Goal: Use online tool/utility: Utilize a website feature to perform a specific function

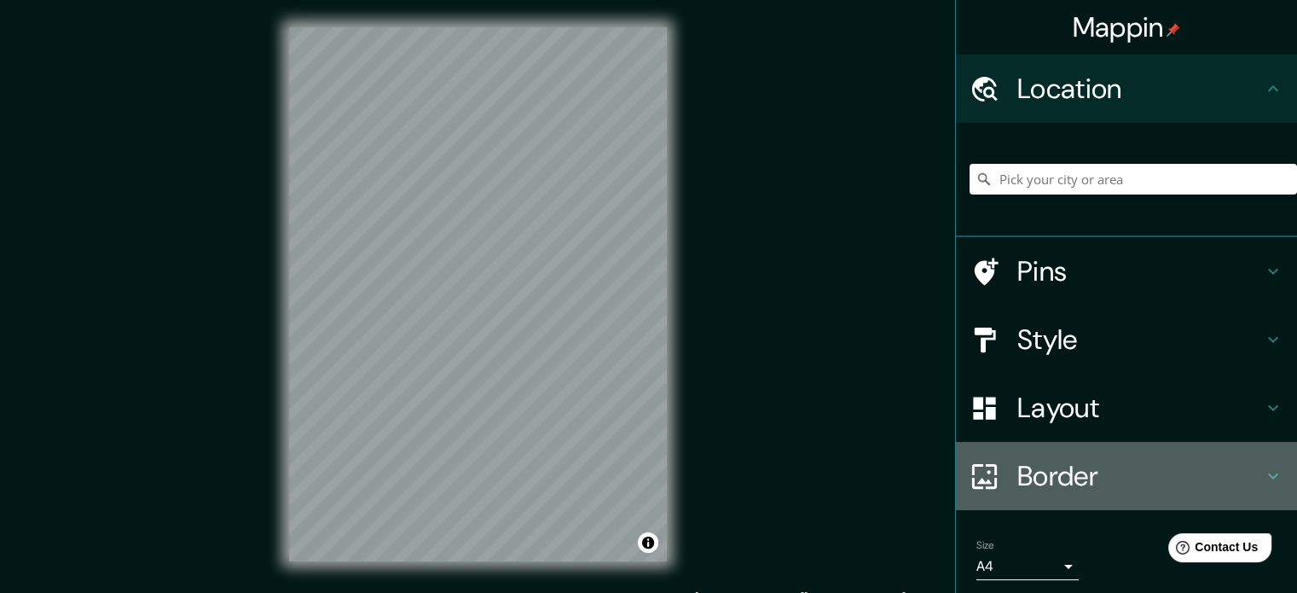
click at [1065, 467] on h4 "Border" at bounding box center [1141, 476] width 246 height 34
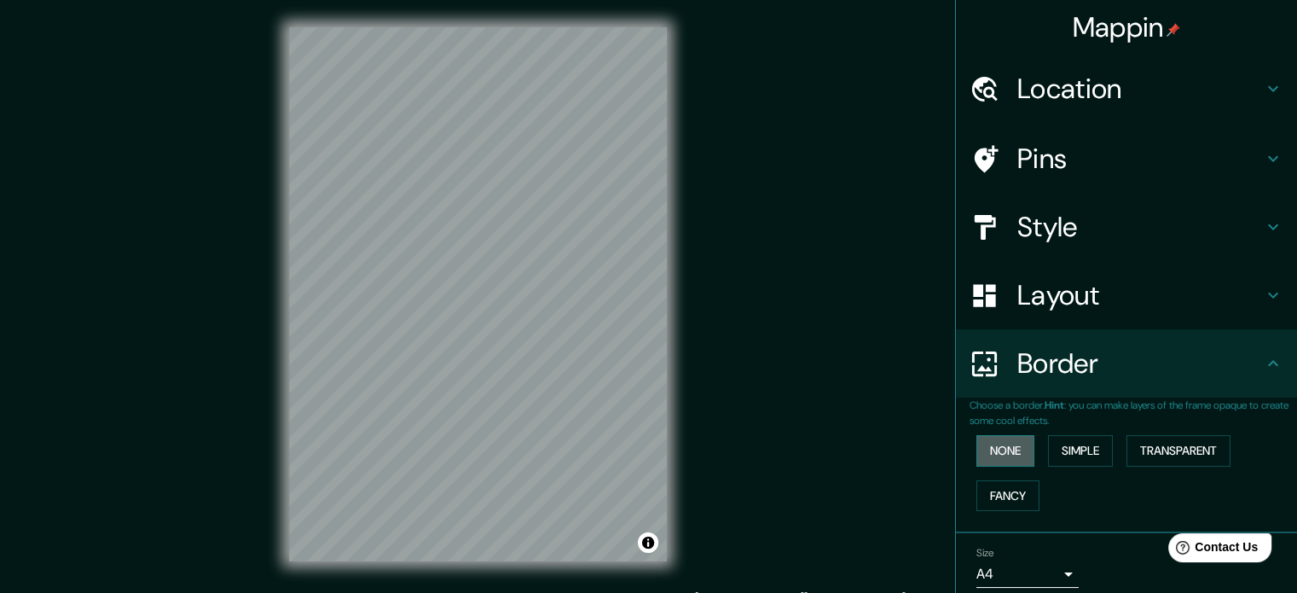
click at [1011, 447] on button "None" at bounding box center [1006, 451] width 58 height 32
click at [1090, 444] on button "Simple" at bounding box center [1080, 451] width 65 height 32
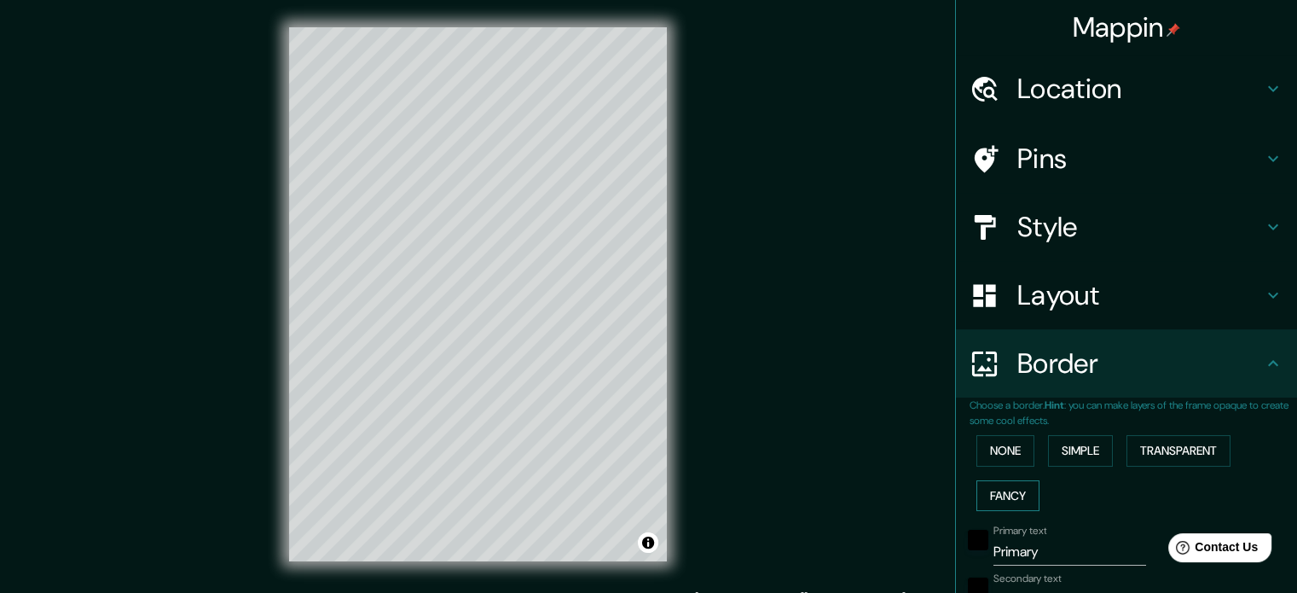
click at [1158, 441] on button "Transparent" at bounding box center [1179, 451] width 104 height 32
click at [1176, 451] on button "Transparent" at bounding box center [1179, 451] width 104 height 32
click at [998, 487] on button "Fancy" at bounding box center [1008, 496] width 63 height 32
click at [1181, 440] on button "Transparent" at bounding box center [1179, 451] width 104 height 32
click at [1088, 293] on h4 "Layout" at bounding box center [1141, 295] width 246 height 34
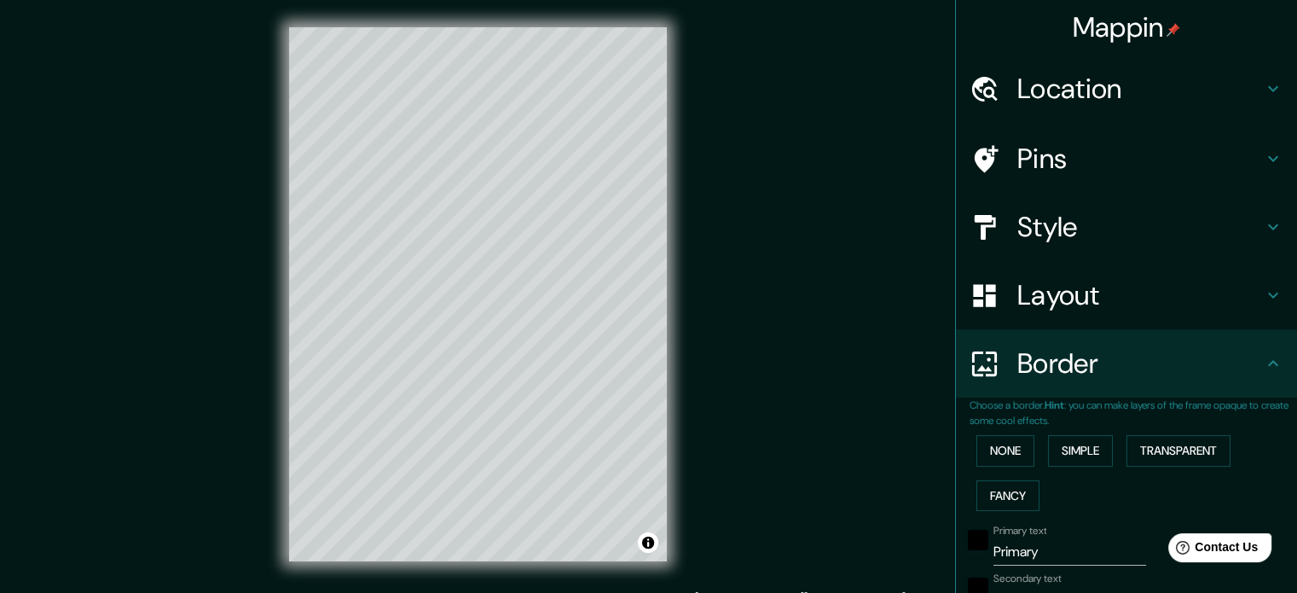
type input "213"
type input "35"
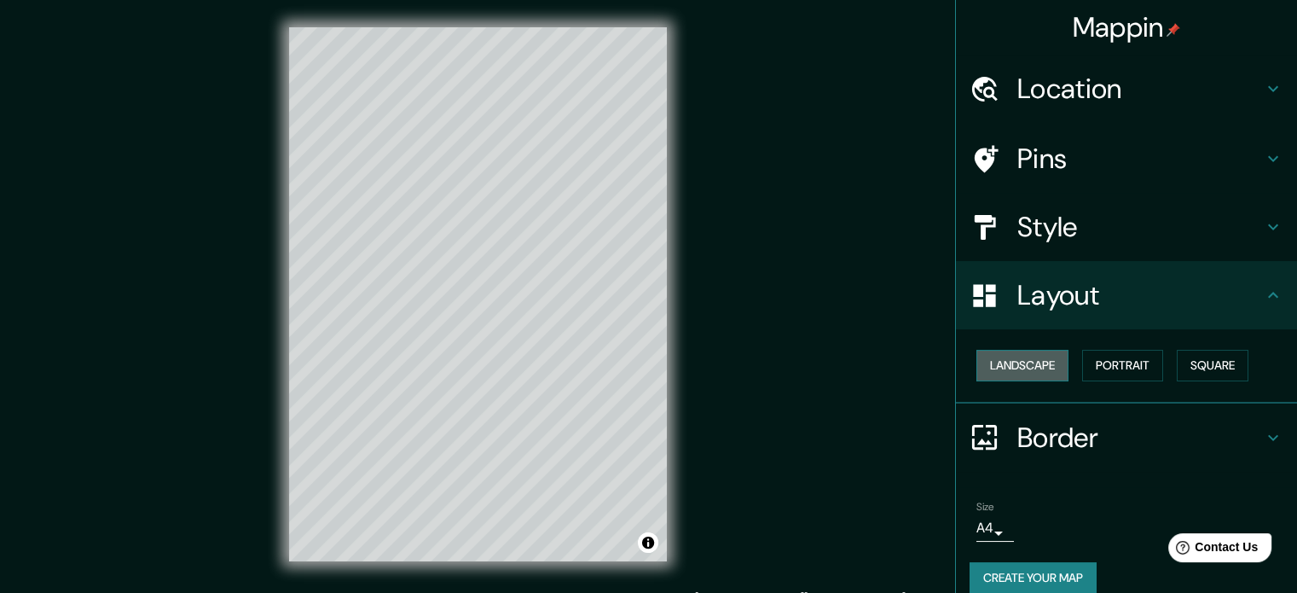
click at [1031, 360] on button "Landscape" at bounding box center [1023, 366] width 92 height 32
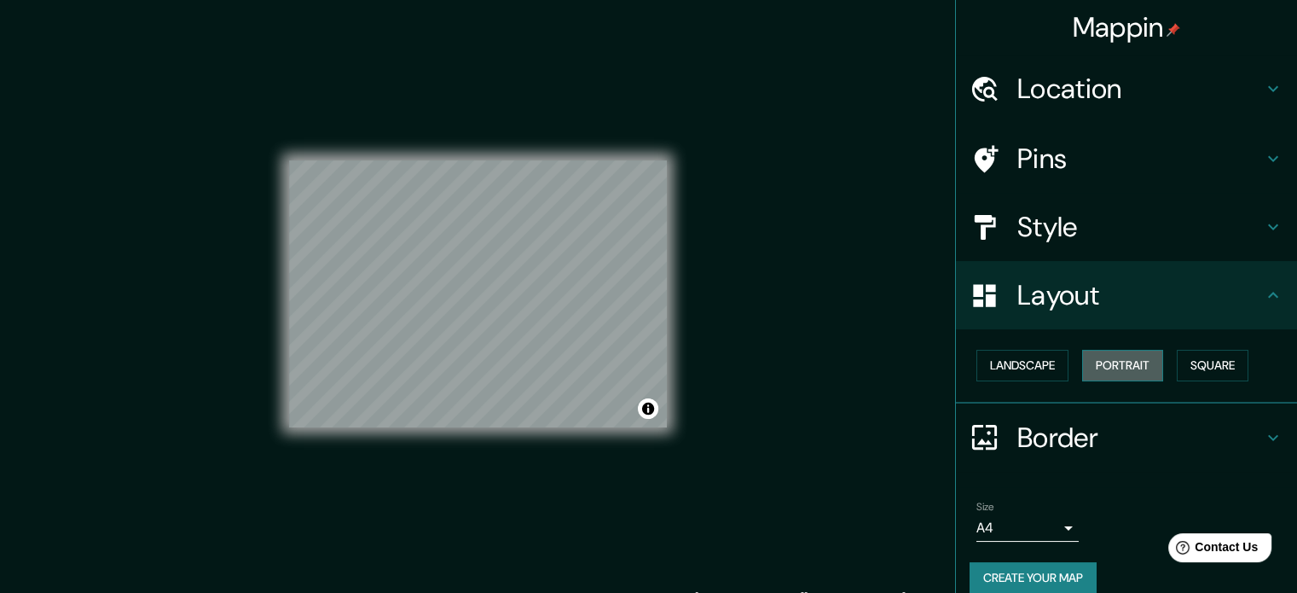
click at [1112, 368] on button "Portrait" at bounding box center [1122, 366] width 81 height 32
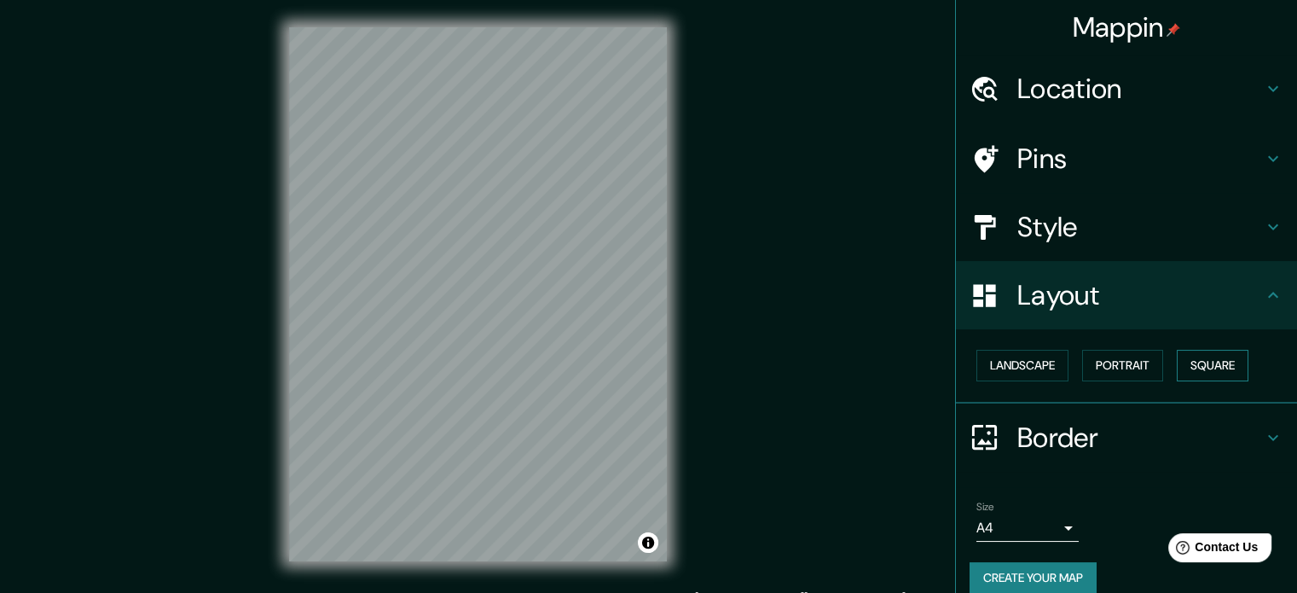
click at [1199, 366] on button "Square" at bounding box center [1213, 366] width 72 height 32
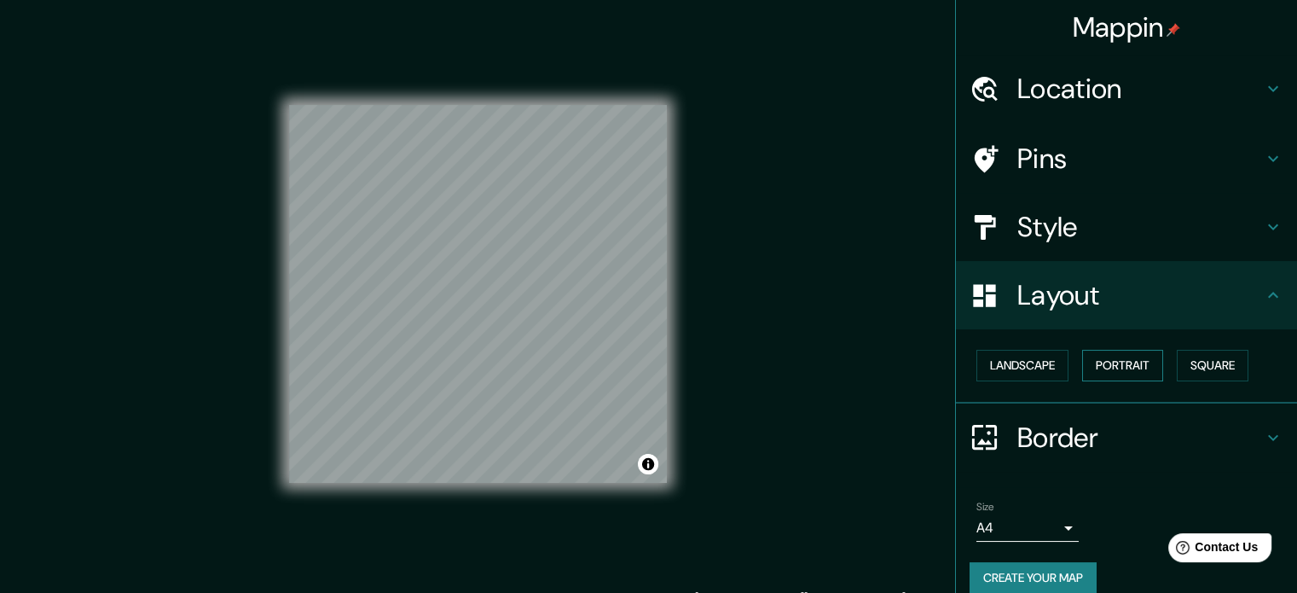
click at [1113, 358] on button "Portrait" at bounding box center [1122, 366] width 81 height 32
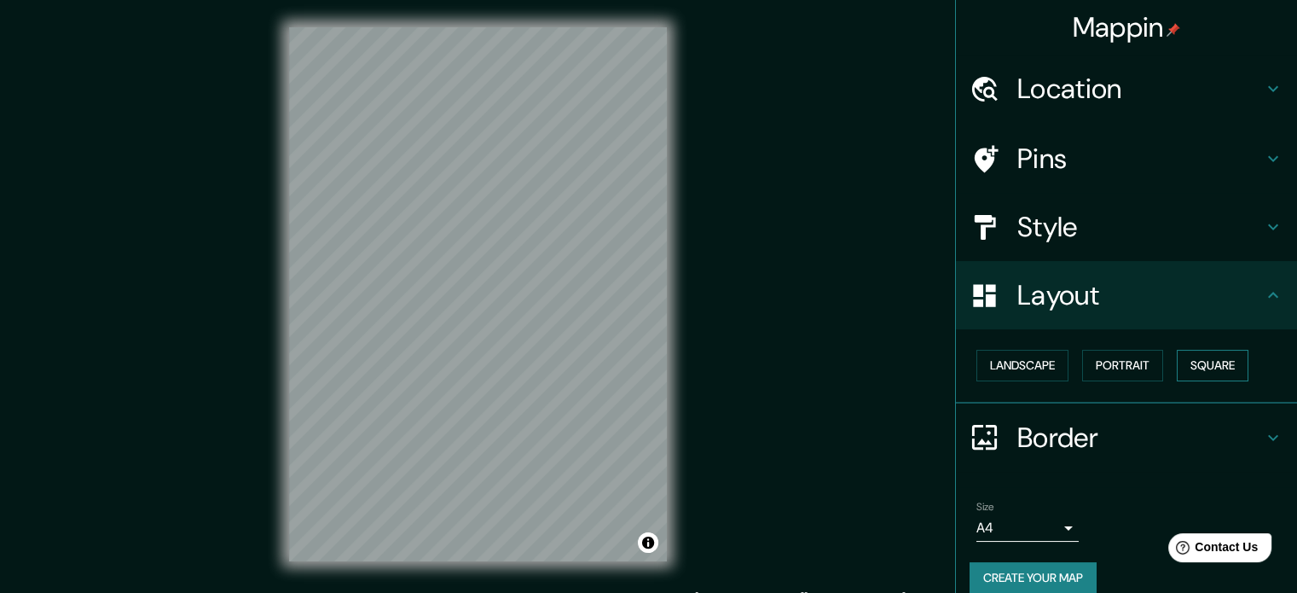
click at [1194, 356] on button "Square" at bounding box center [1213, 366] width 72 height 32
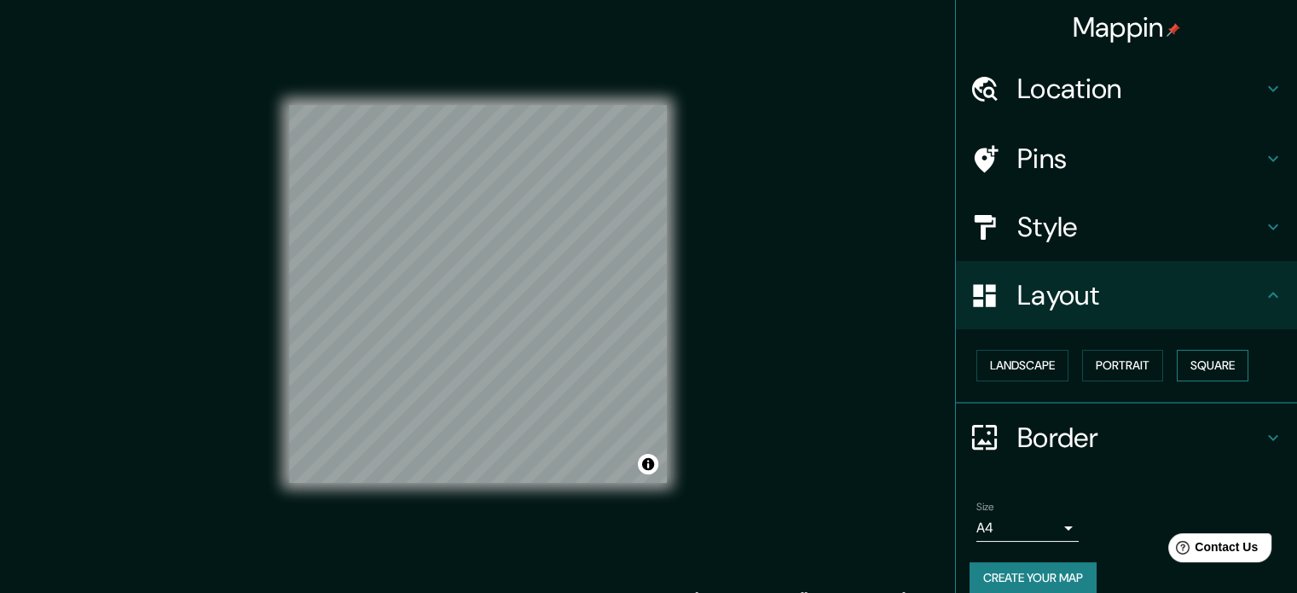
click at [1190, 361] on button "Square" at bounding box center [1213, 366] width 72 height 32
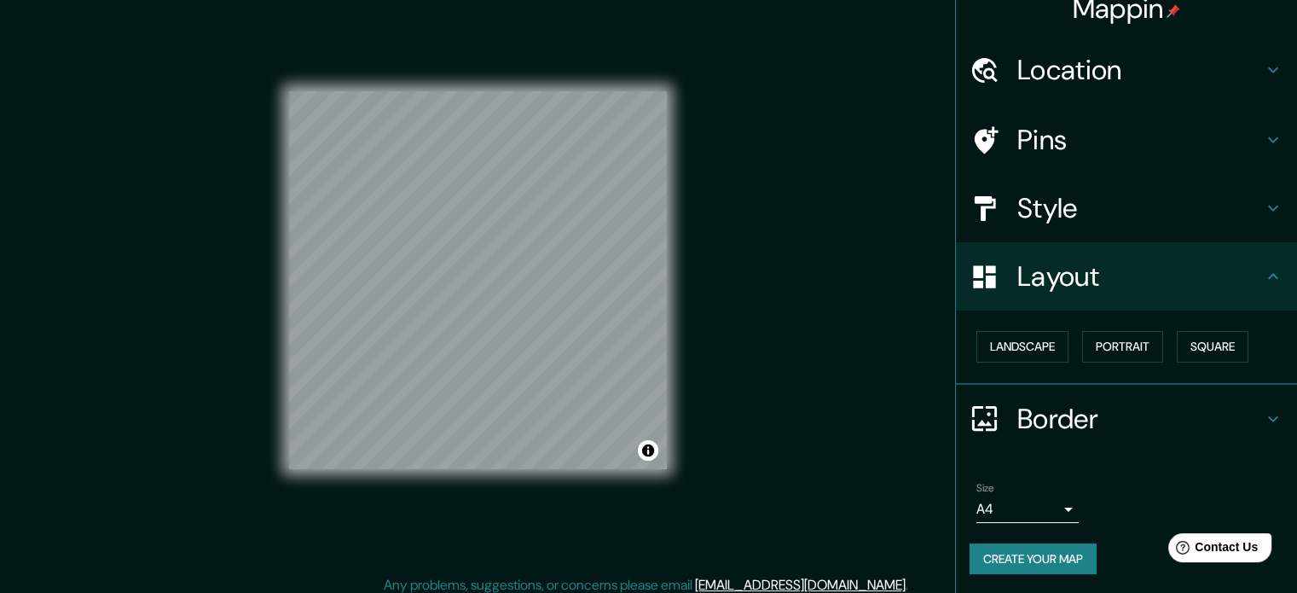
scroll to position [22, 0]
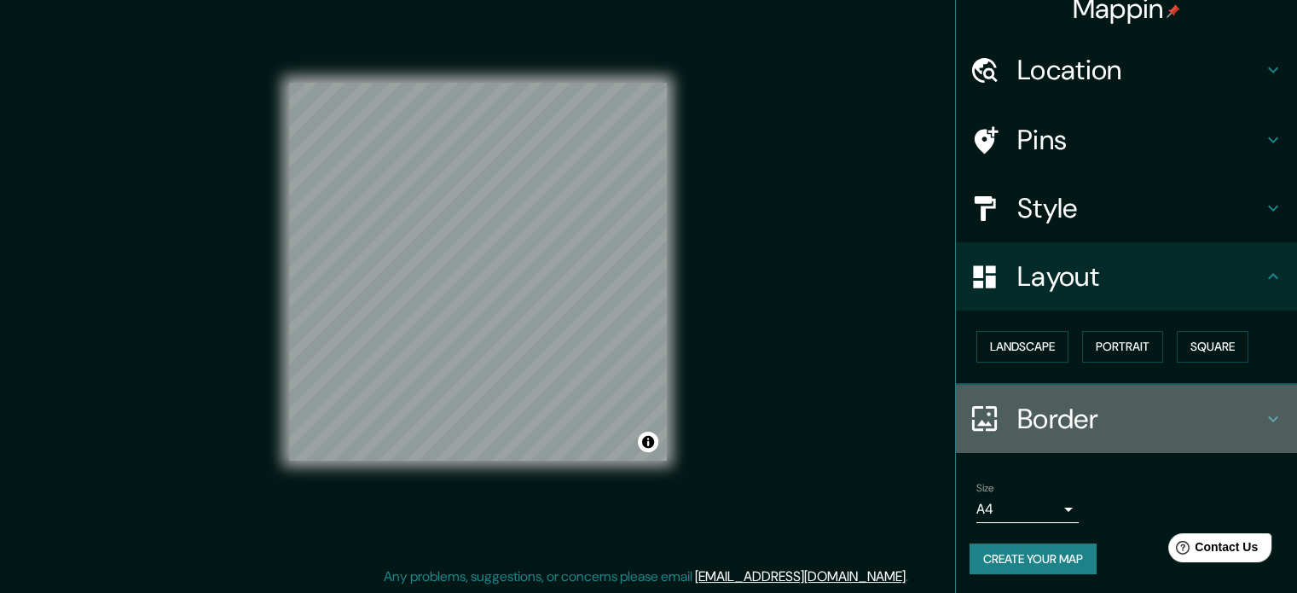
click at [1134, 421] on h4 "Border" at bounding box center [1141, 419] width 246 height 34
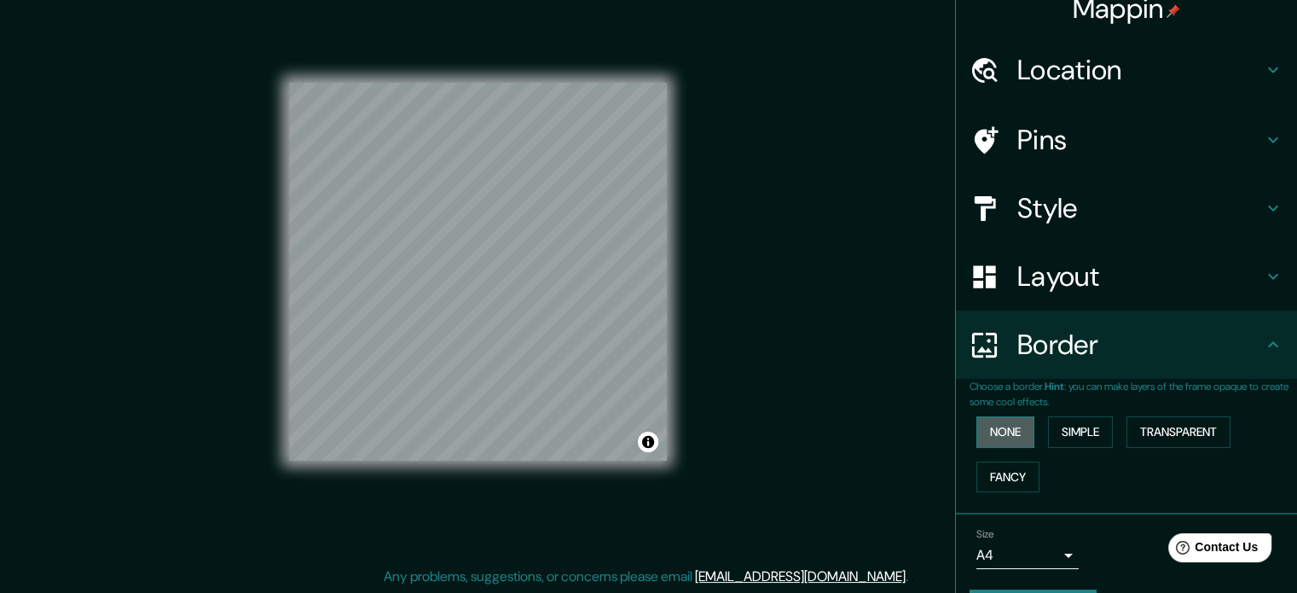
click at [1006, 436] on button "None" at bounding box center [1006, 432] width 58 height 32
click at [1069, 436] on button "Simple" at bounding box center [1080, 432] width 65 height 32
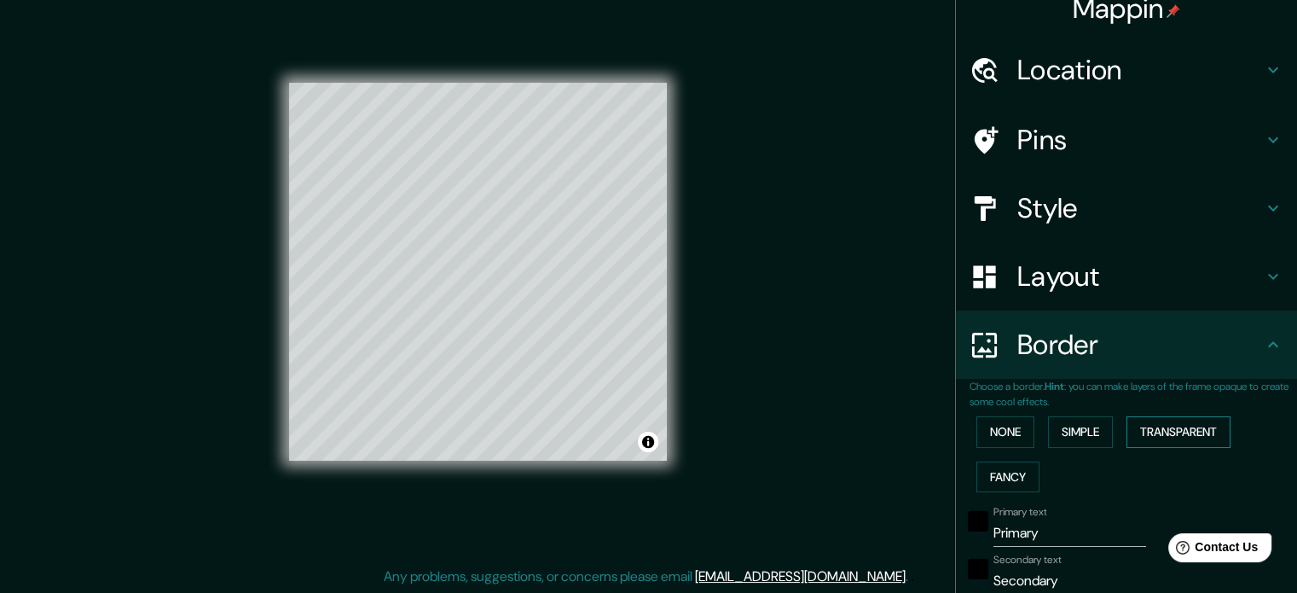
click at [1180, 431] on button "Transparent" at bounding box center [1179, 432] width 104 height 32
click at [1006, 462] on button "Fancy" at bounding box center [1008, 477] width 63 height 32
click at [1000, 438] on button "None" at bounding box center [1006, 432] width 58 height 32
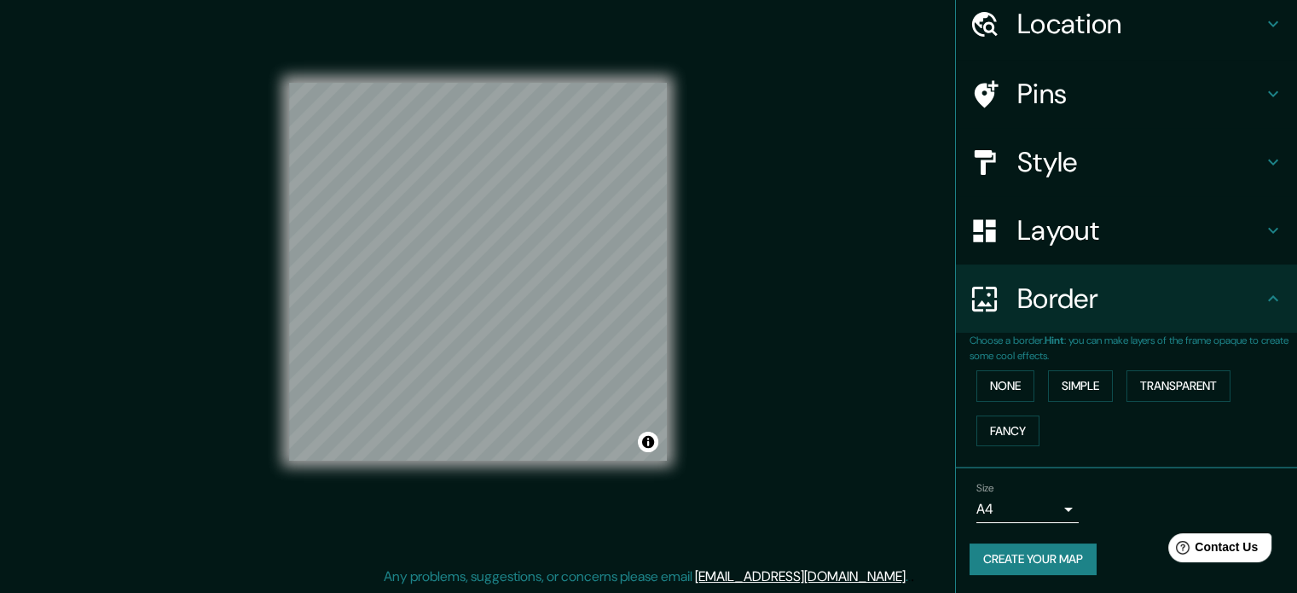
scroll to position [0, 0]
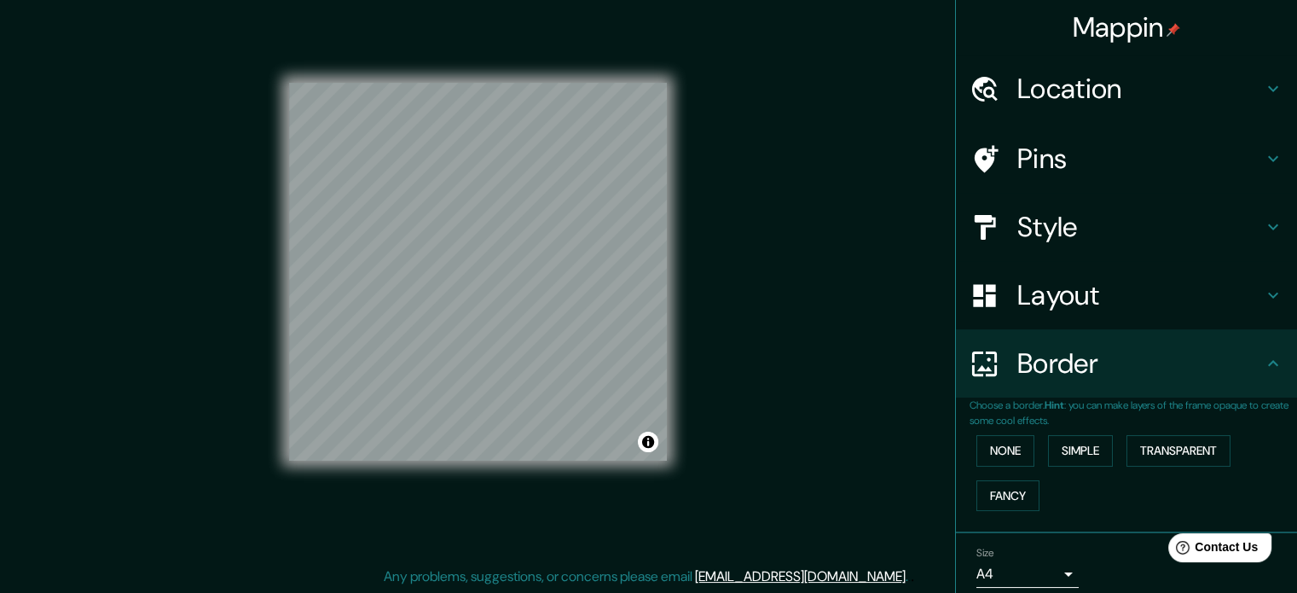
click at [1075, 313] on div "Layout" at bounding box center [1126, 295] width 341 height 68
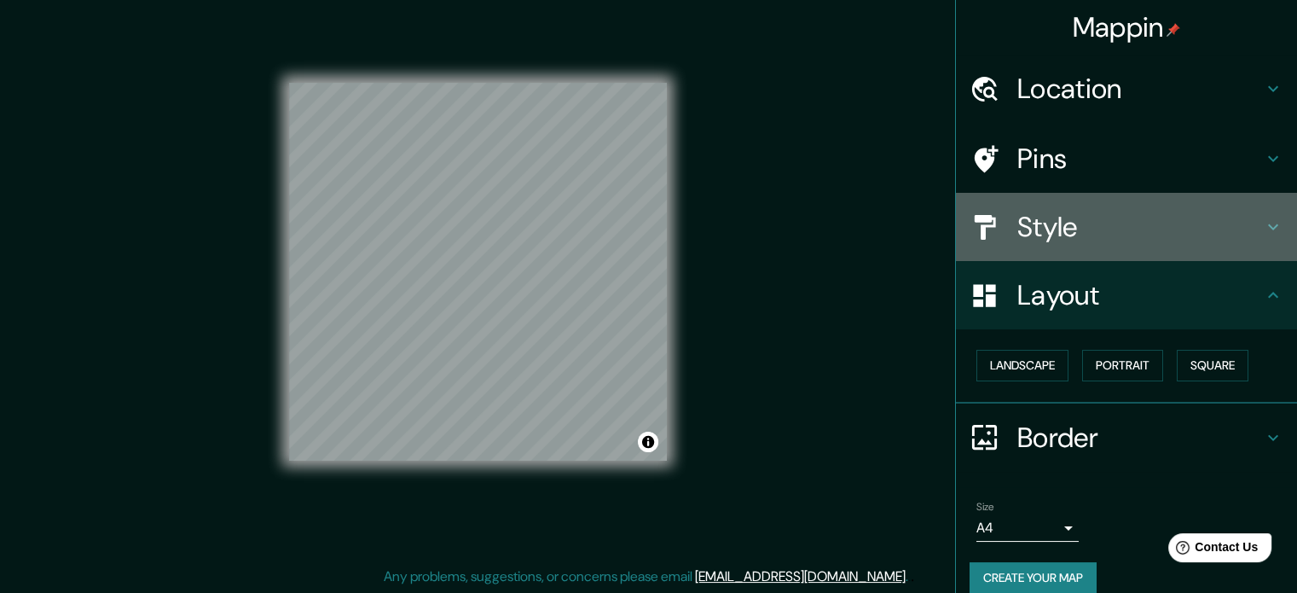
click at [1018, 223] on h4 "Style" at bounding box center [1141, 227] width 246 height 34
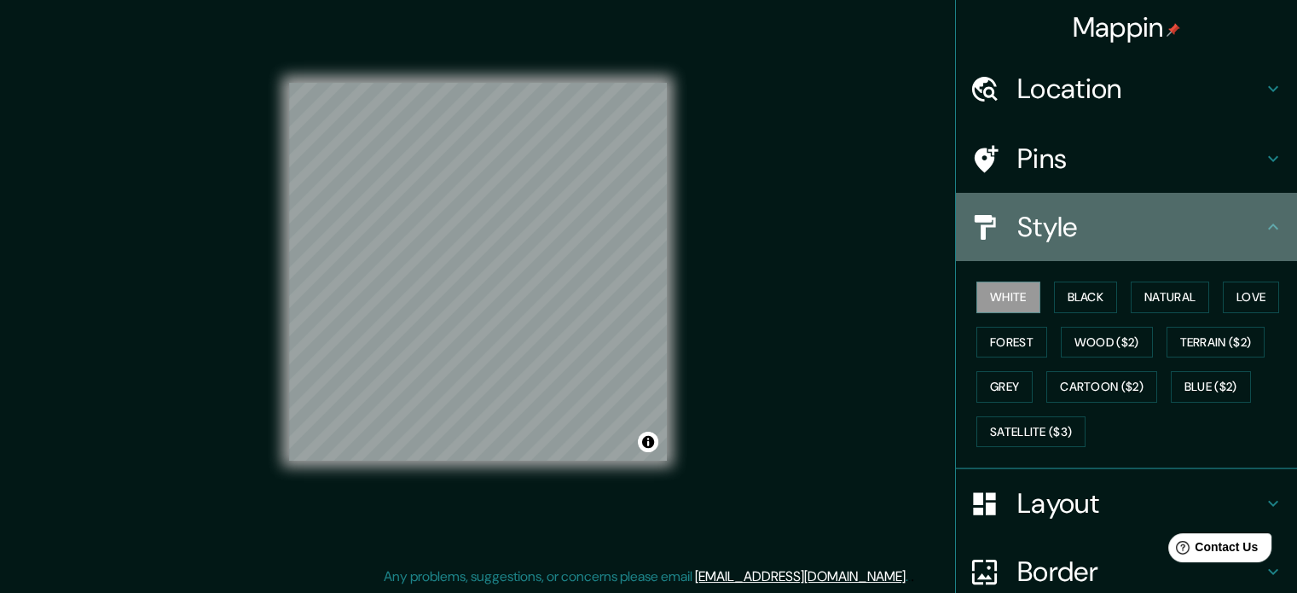
click at [1033, 227] on h4 "Style" at bounding box center [1141, 227] width 246 height 34
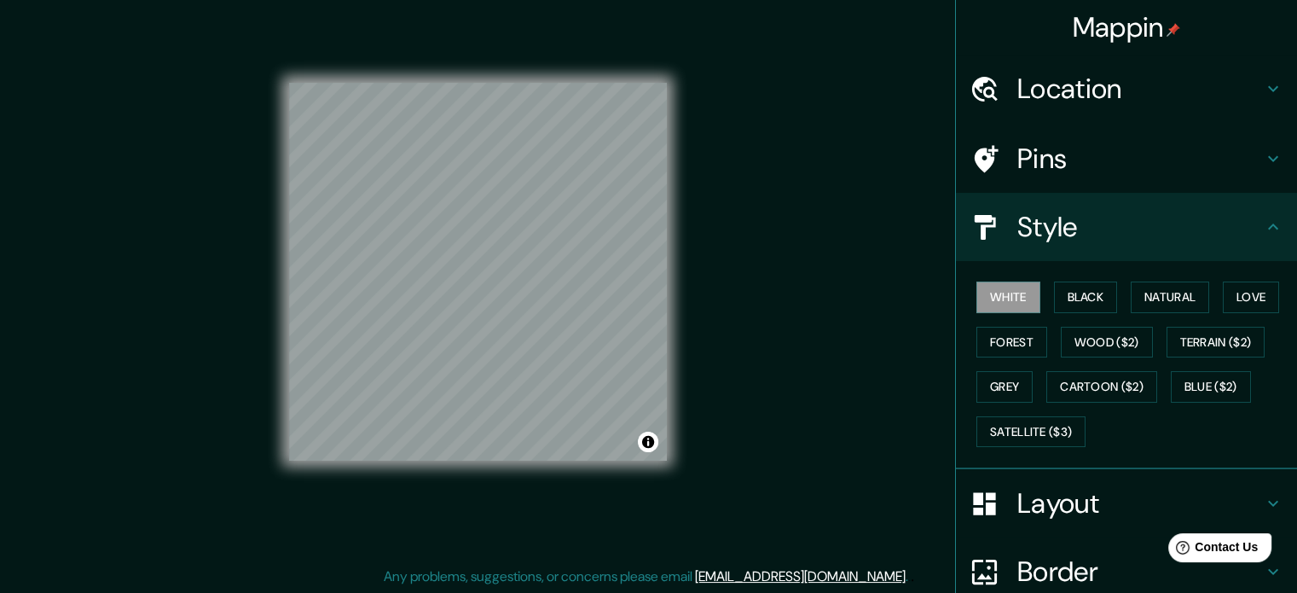
click at [1263, 223] on icon at bounding box center [1273, 227] width 20 height 20
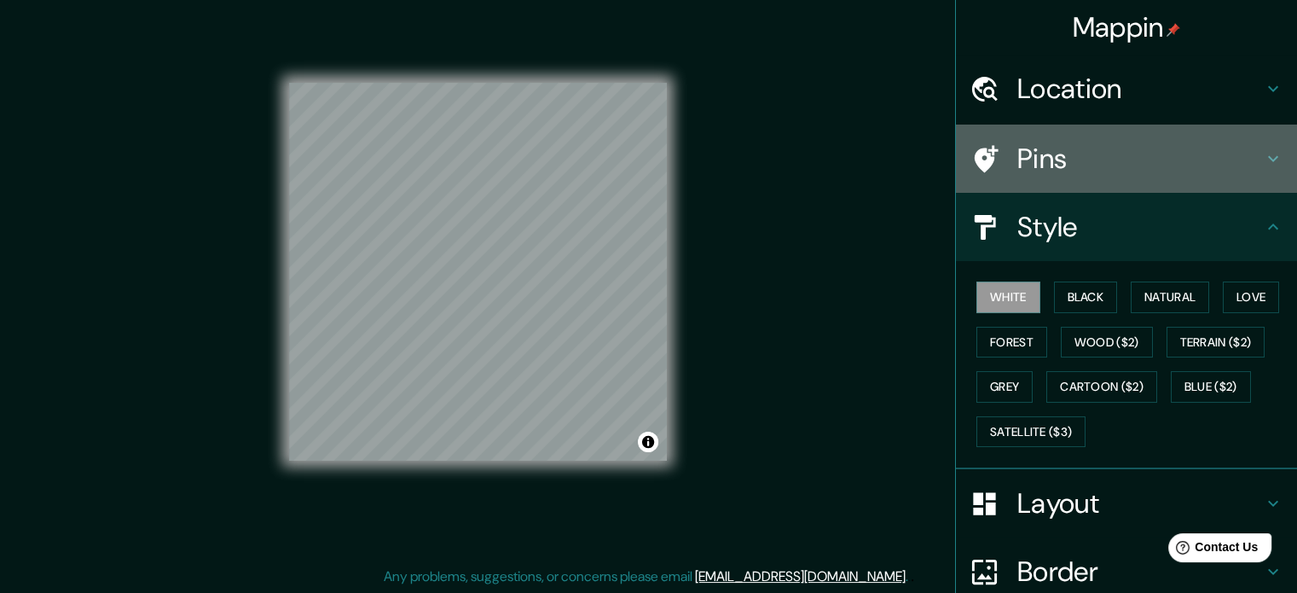
click at [1165, 164] on h4 "Pins" at bounding box center [1141, 159] width 246 height 34
